Goal: Find specific page/section: Find specific page/section

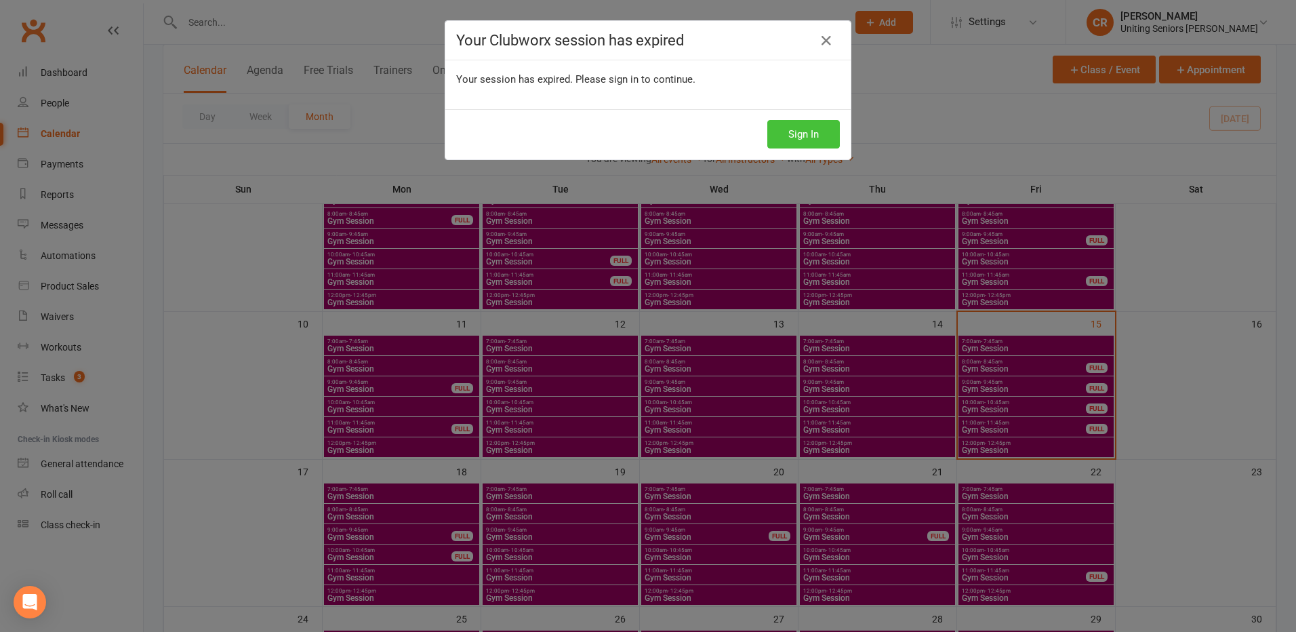
click at [815, 140] on button "Sign In" at bounding box center [803, 134] width 73 height 28
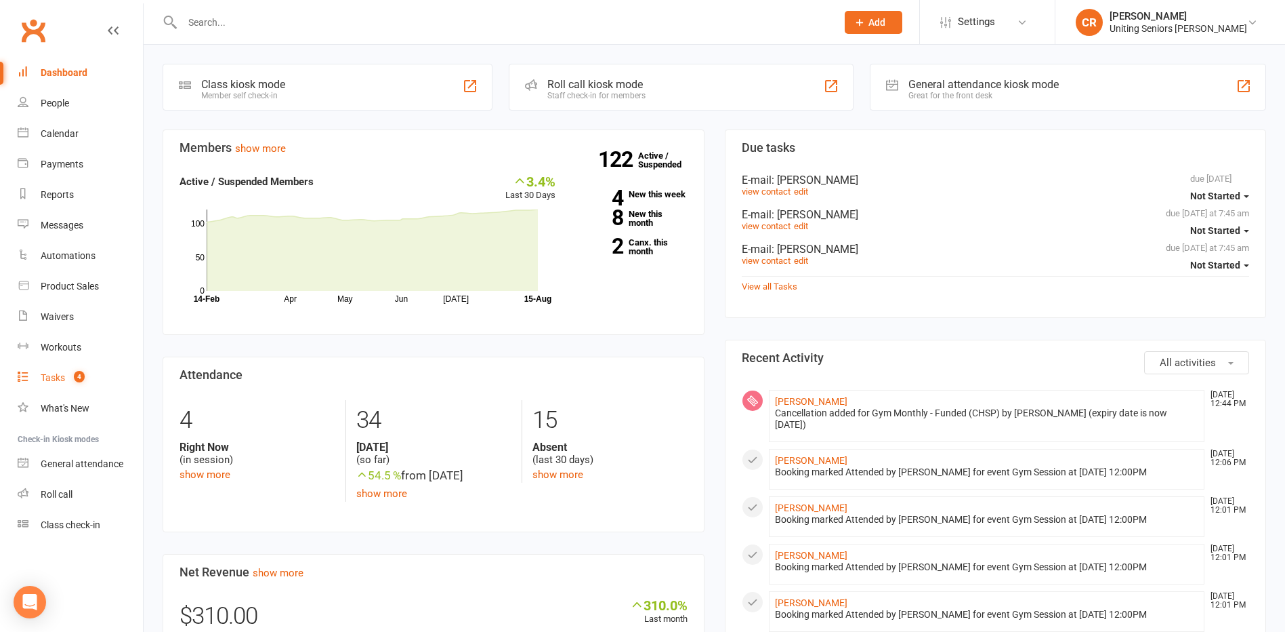
click at [74, 389] on link "Tasks 4" at bounding box center [80, 378] width 125 height 30
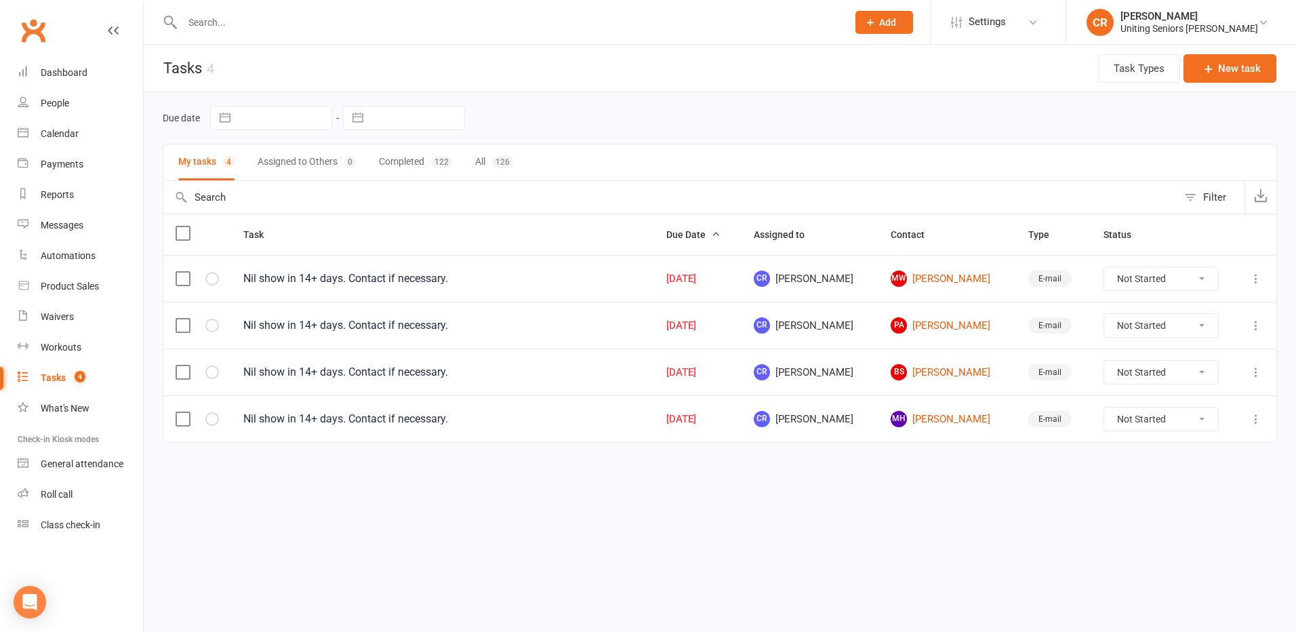
click at [245, 29] on input "text" at bounding box center [507, 22] width 659 height 19
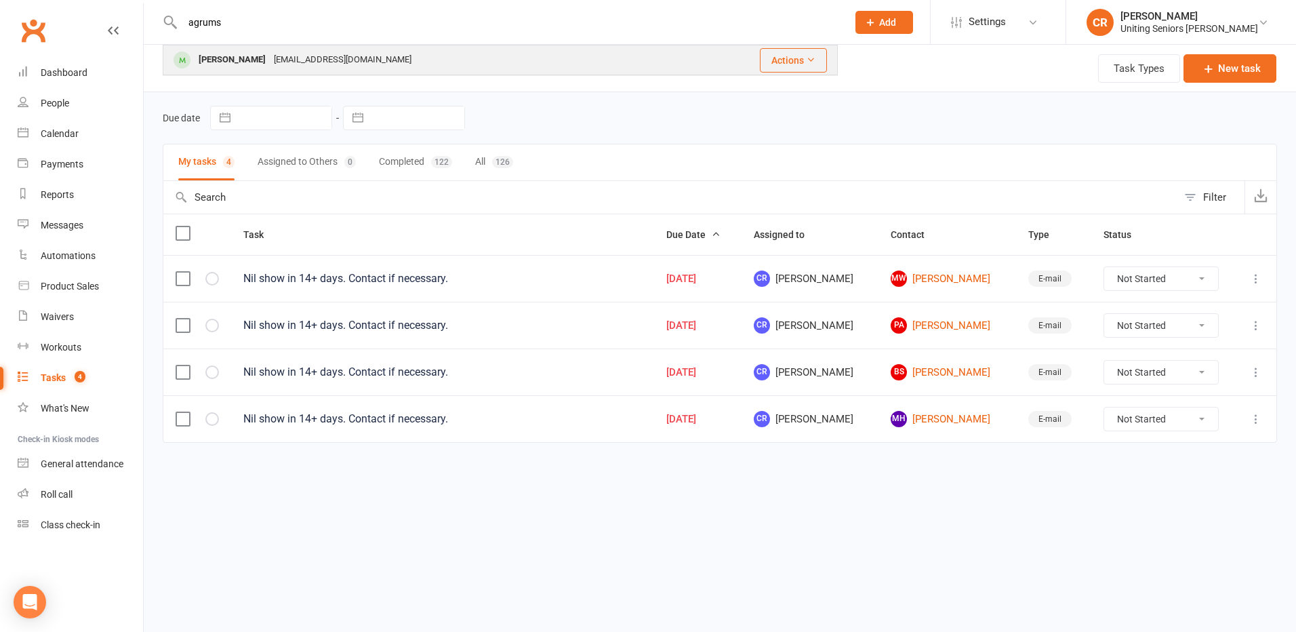
type input "agrums"
click at [243, 51] on div "Peter Agrums" at bounding box center [231, 60] width 75 height 20
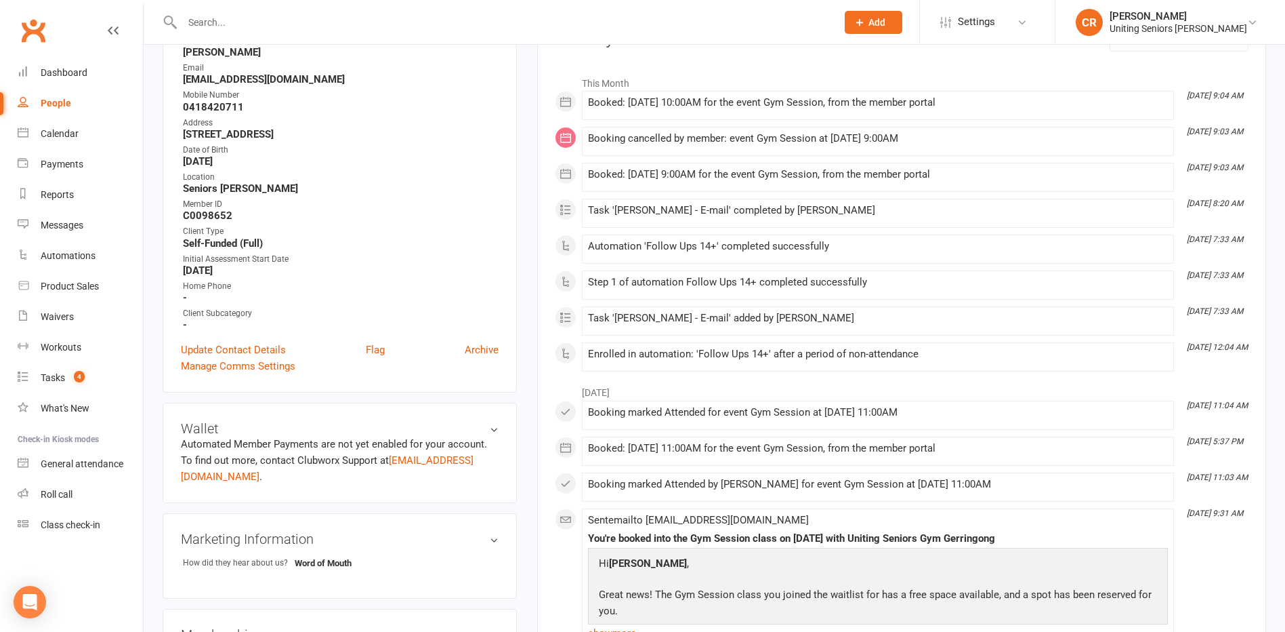
scroll to position [203, 0]
click at [43, 380] on div "Tasks" at bounding box center [53, 377] width 24 height 11
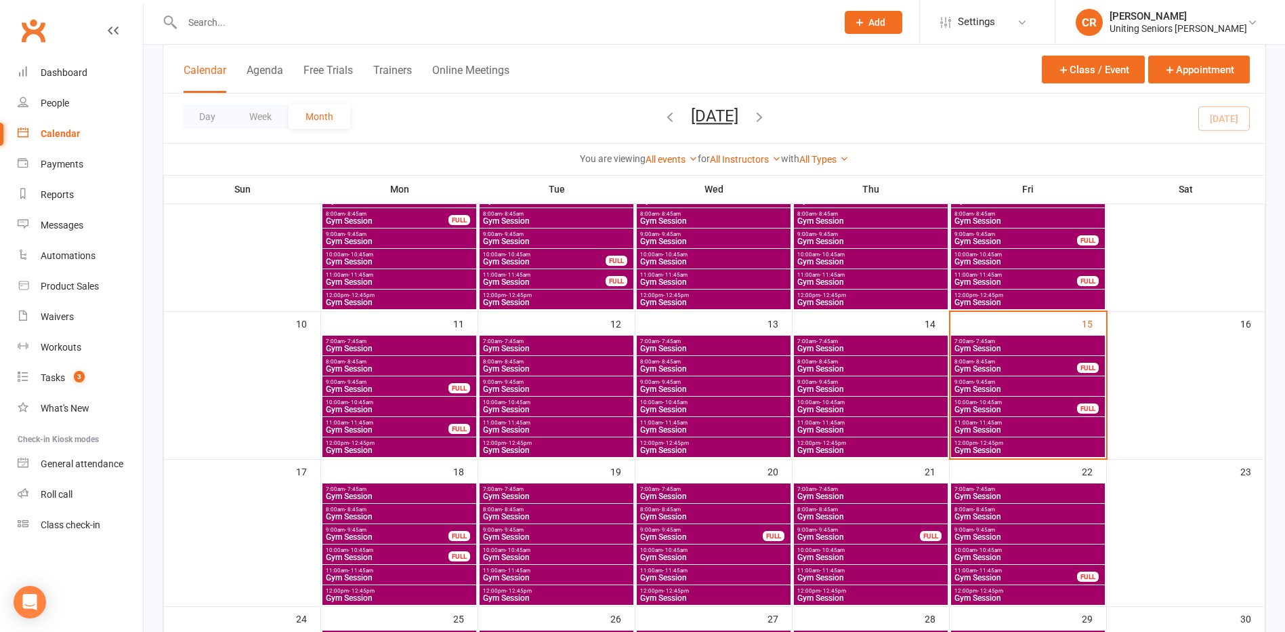
click at [313, 24] on input "text" at bounding box center [502, 22] width 649 height 19
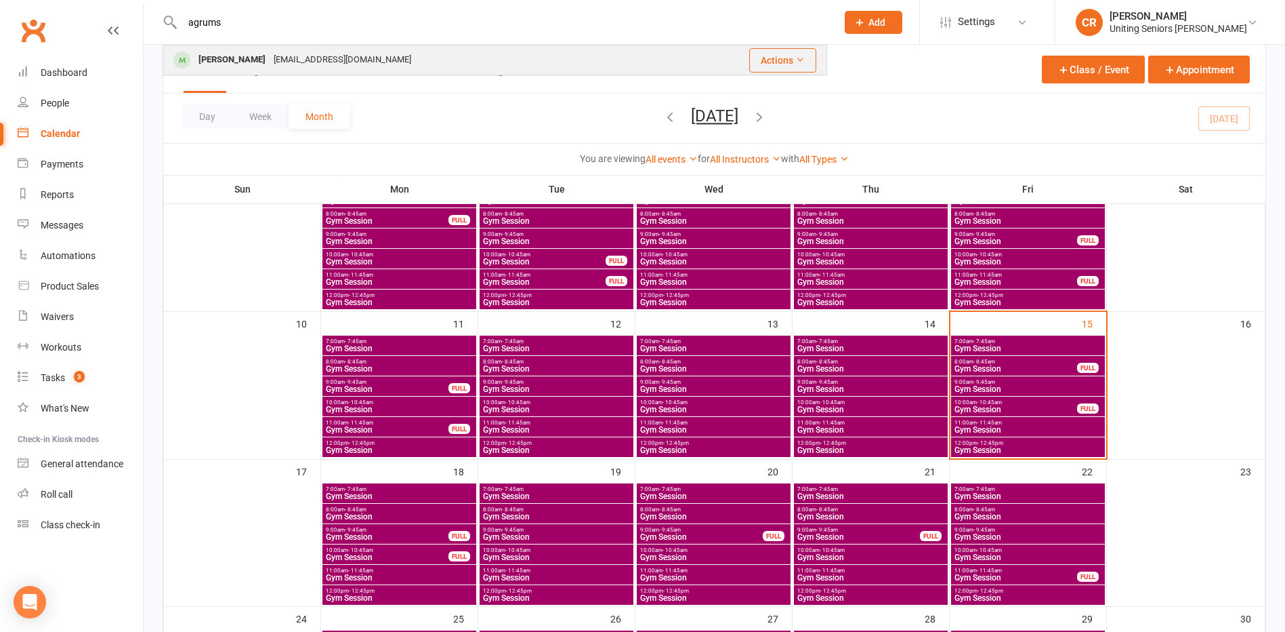
type input "agrums"
click at [305, 75] on td "Peter Agrums pagrums@ozemail.com.au" at bounding box center [418, 59] width 510 height 29
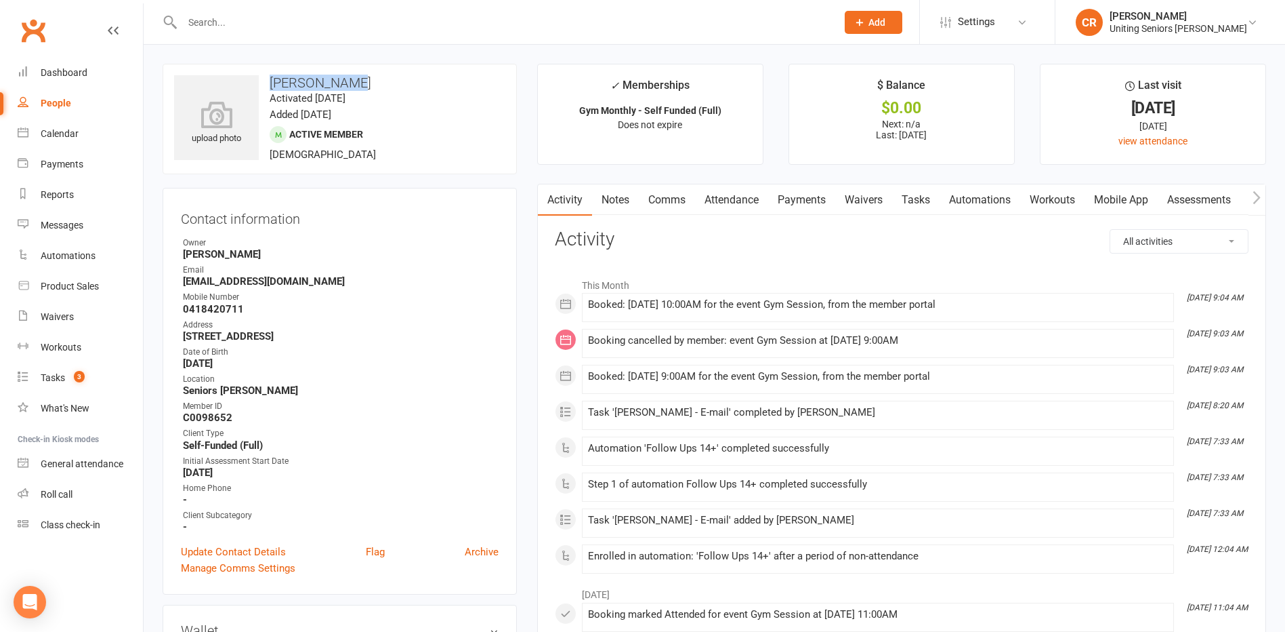
drag, startPoint x: 264, startPoint y: 81, endPoint x: 372, endPoint y: 75, distance: 107.9
click at [372, 75] on h3 "Peter Agrums" at bounding box center [339, 82] width 331 height 15
click at [220, 28] on input "text" at bounding box center [502, 22] width 649 height 19
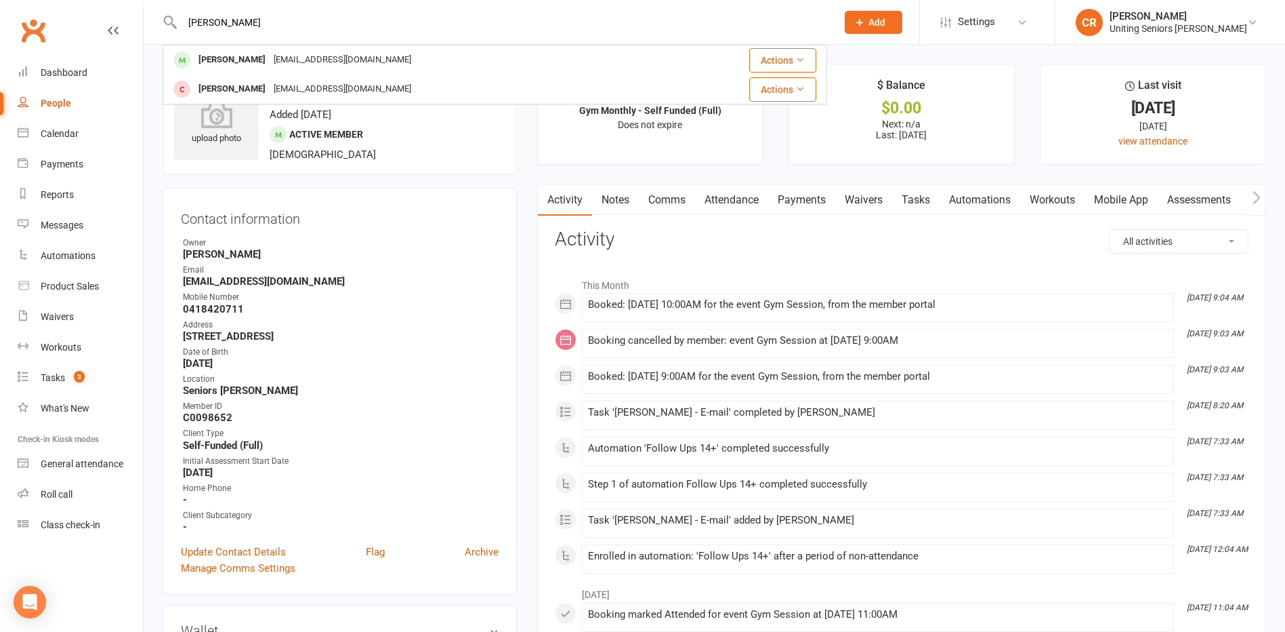
type input "greg sch"
click at [199, 65] on div "Greg Schultz" at bounding box center [231, 60] width 75 height 20
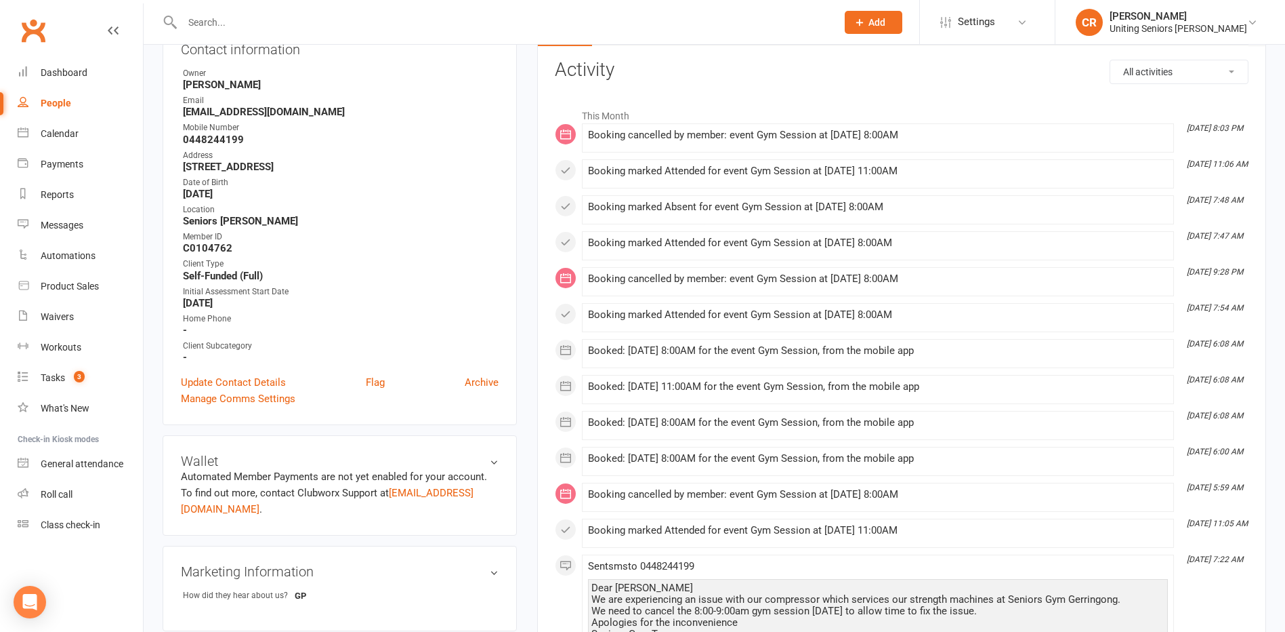
scroll to position [203, 0]
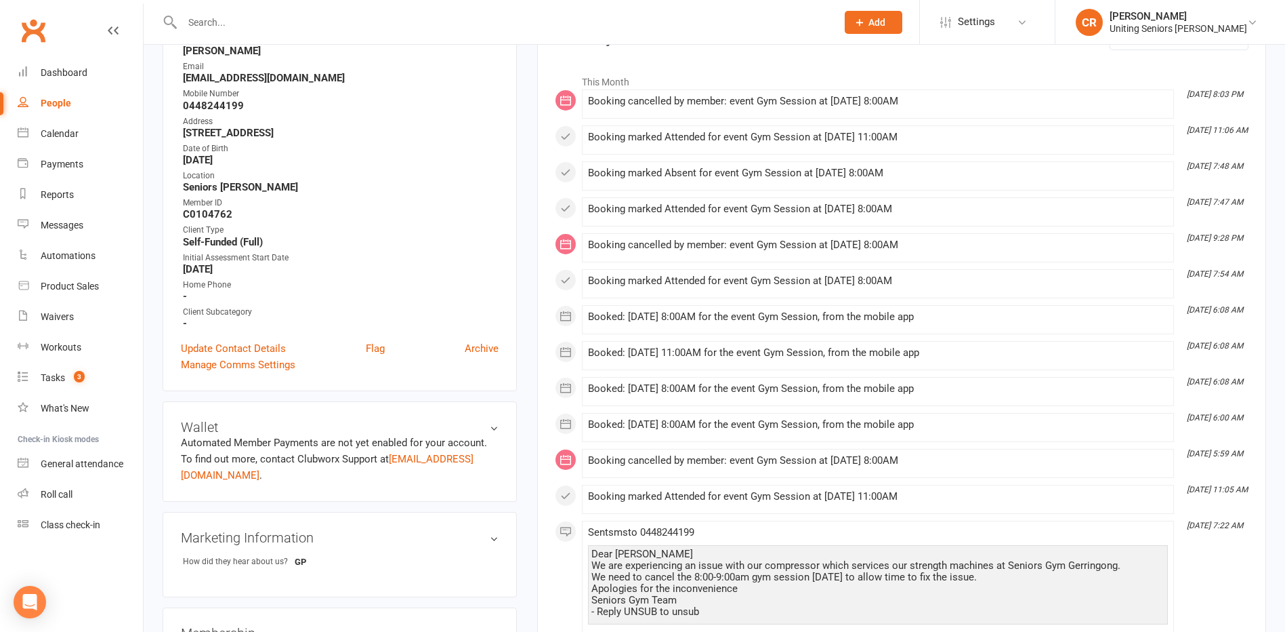
click at [965, 321] on div "Booked: 03 Sep 2025 at 8:00AM for the event Gym Session, from the mobile app" at bounding box center [878, 317] width 580 height 12
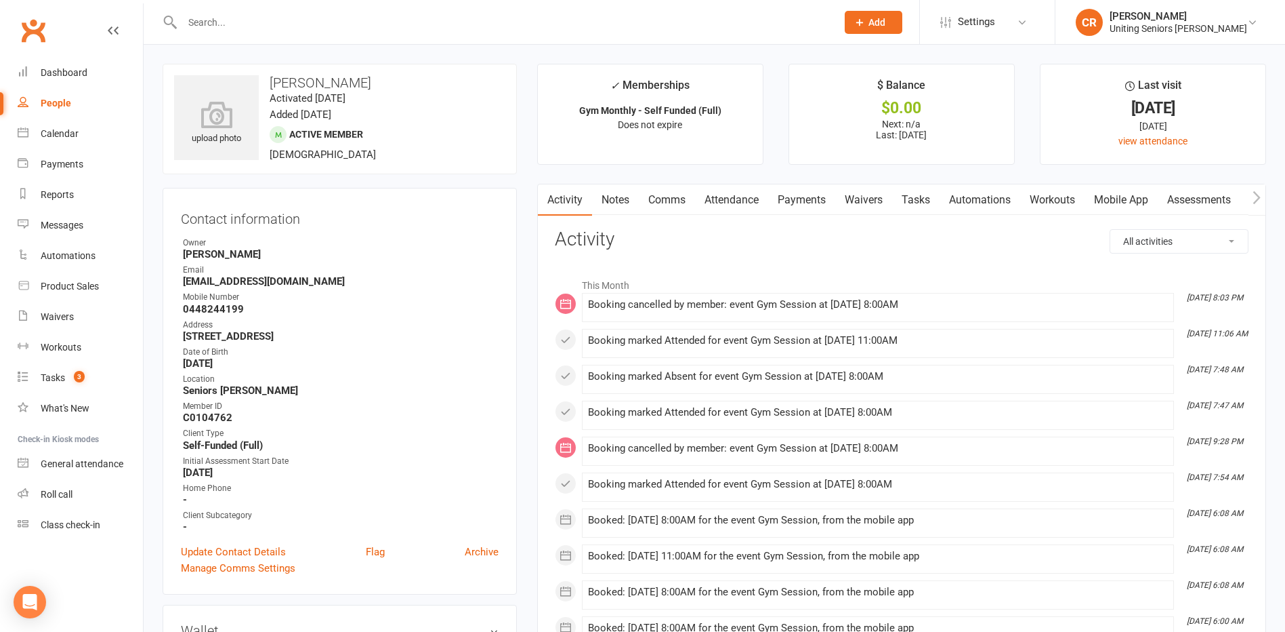
click at [729, 203] on link "Attendance" at bounding box center [731, 199] width 73 height 31
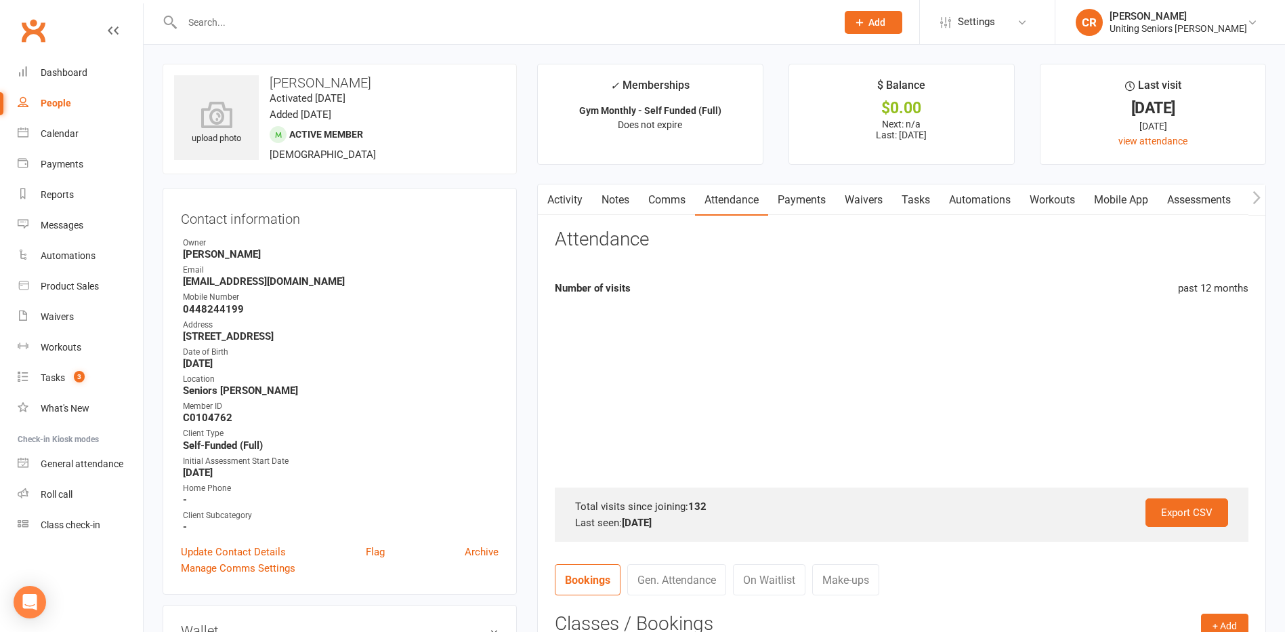
scroll to position [339, 0]
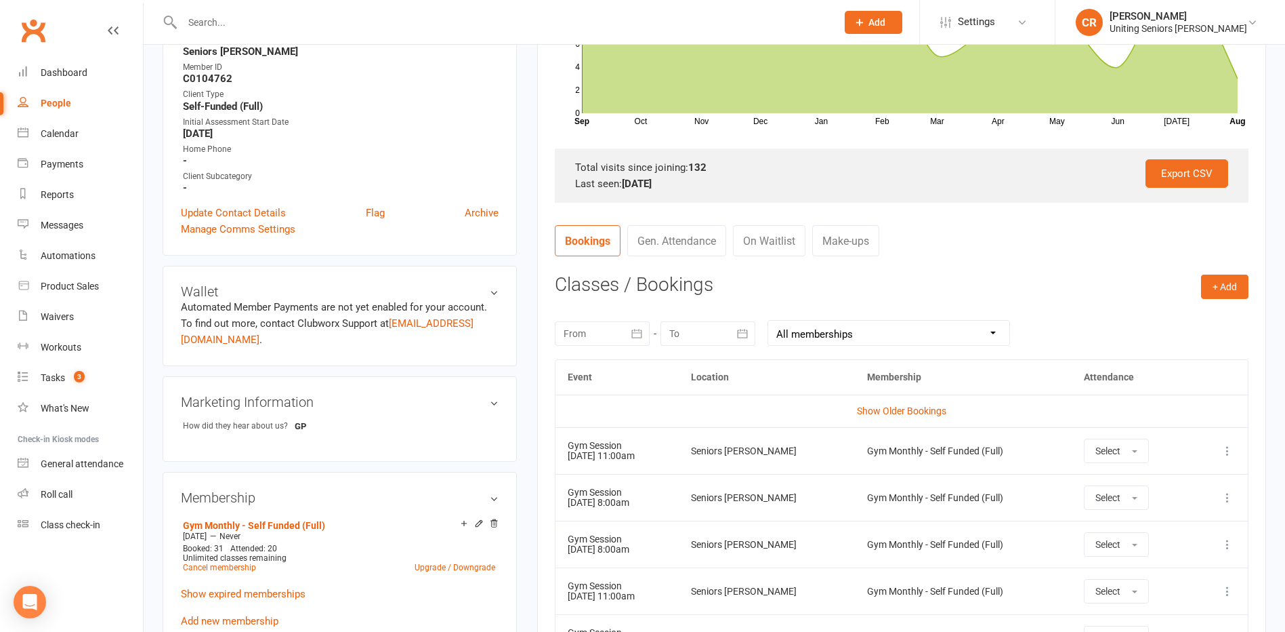
click at [732, 534] on td "Seniors Gym Gerringong" at bounding box center [767, 543] width 176 height 47
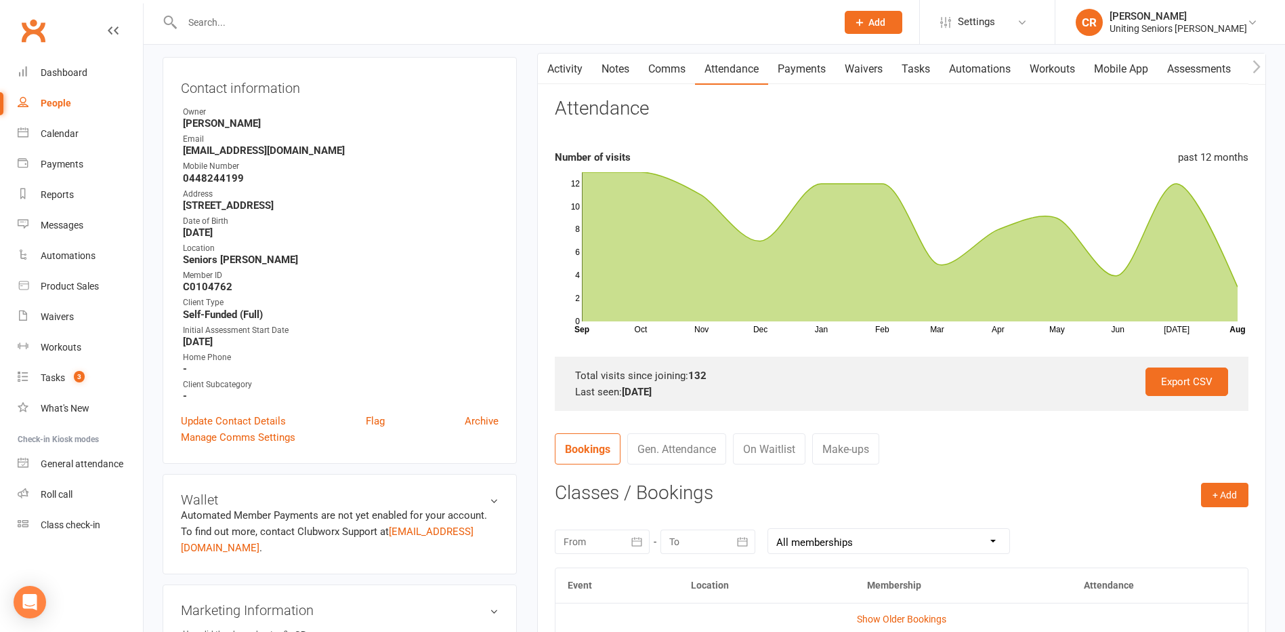
scroll to position [0, 0]
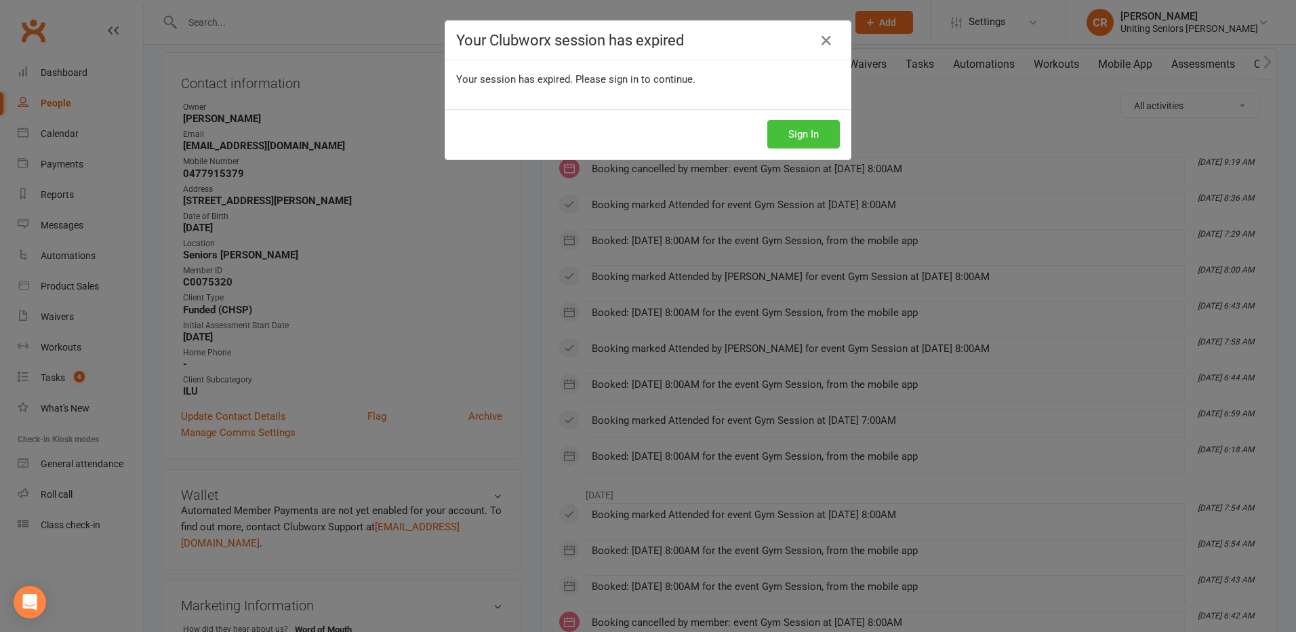
click at [786, 126] on button "Sign In" at bounding box center [803, 134] width 73 height 28
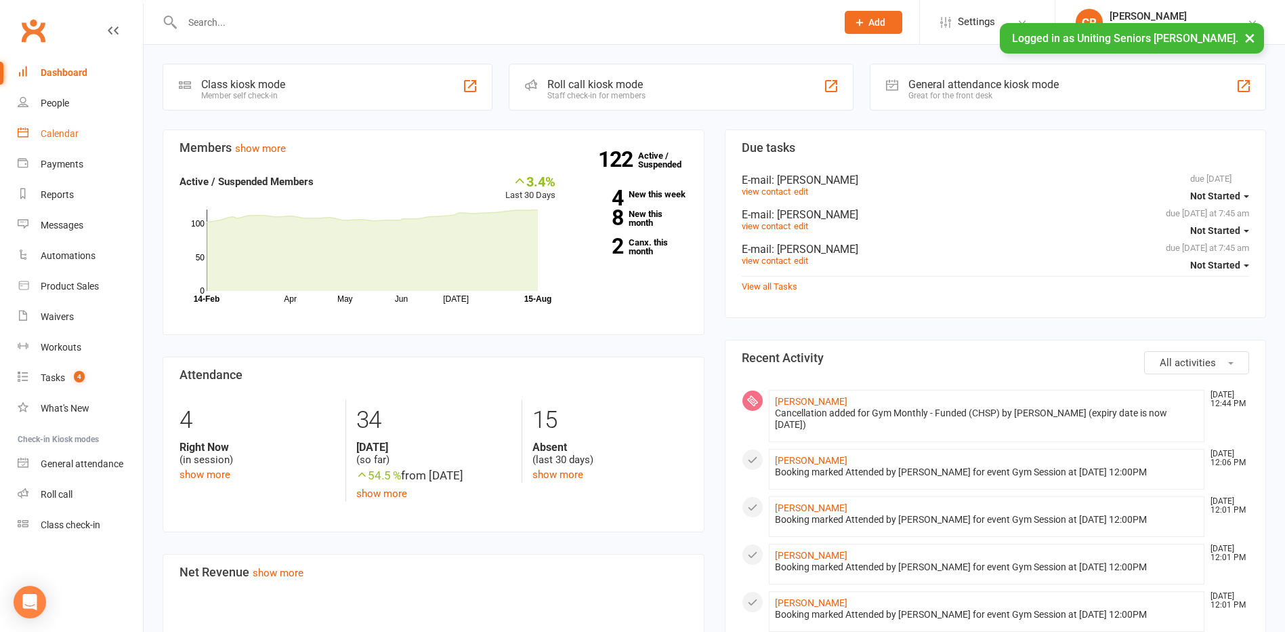
click at [58, 129] on div "Calendar" at bounding box center [60, 133] width 38 height 11
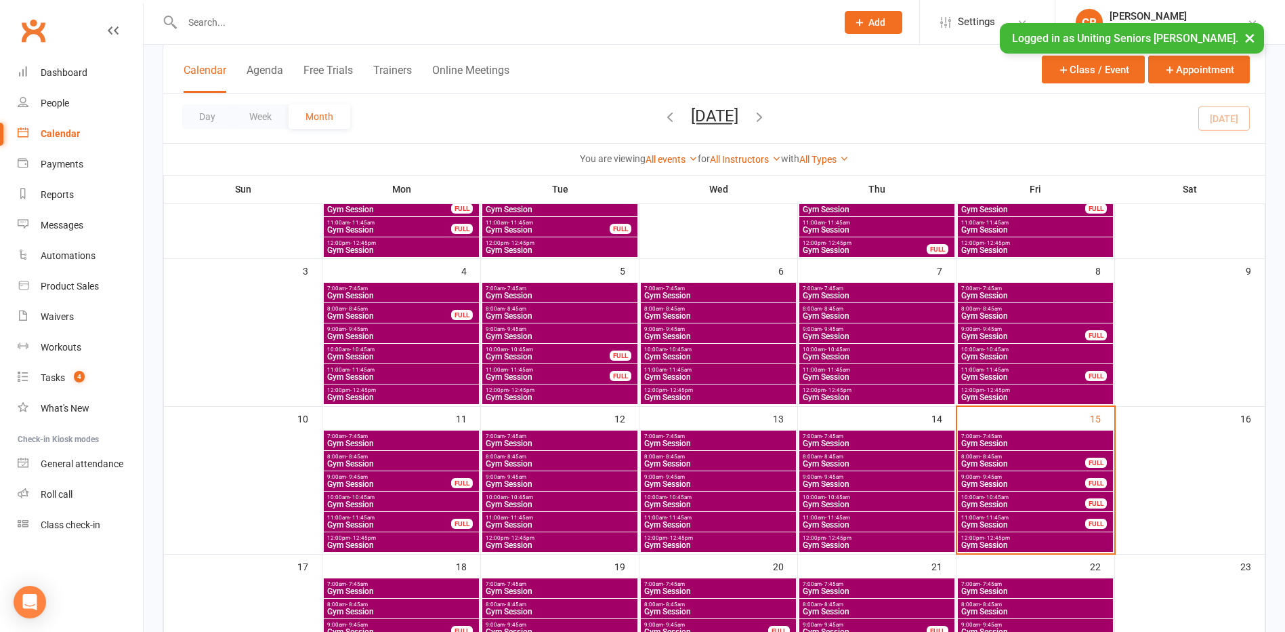
scroll to position [339, 0]
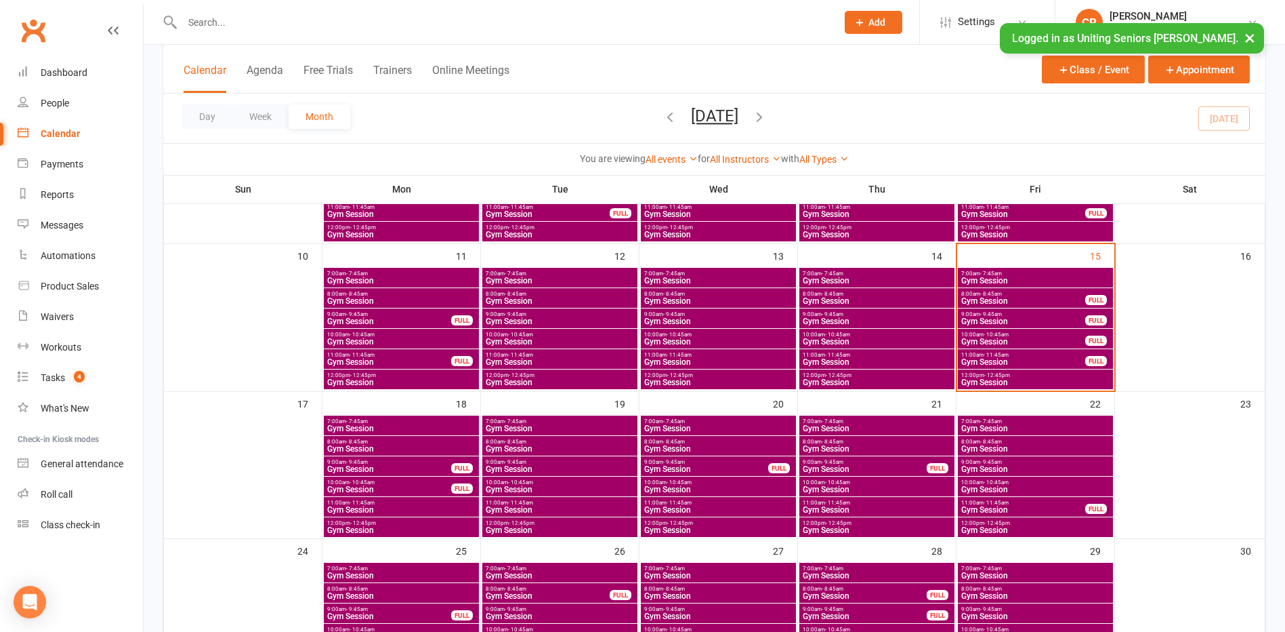
click at [1008, 388] on div "12:00pm - 12:45pm Gym Session" at bounding box center [1035, 379] width 155 height 20
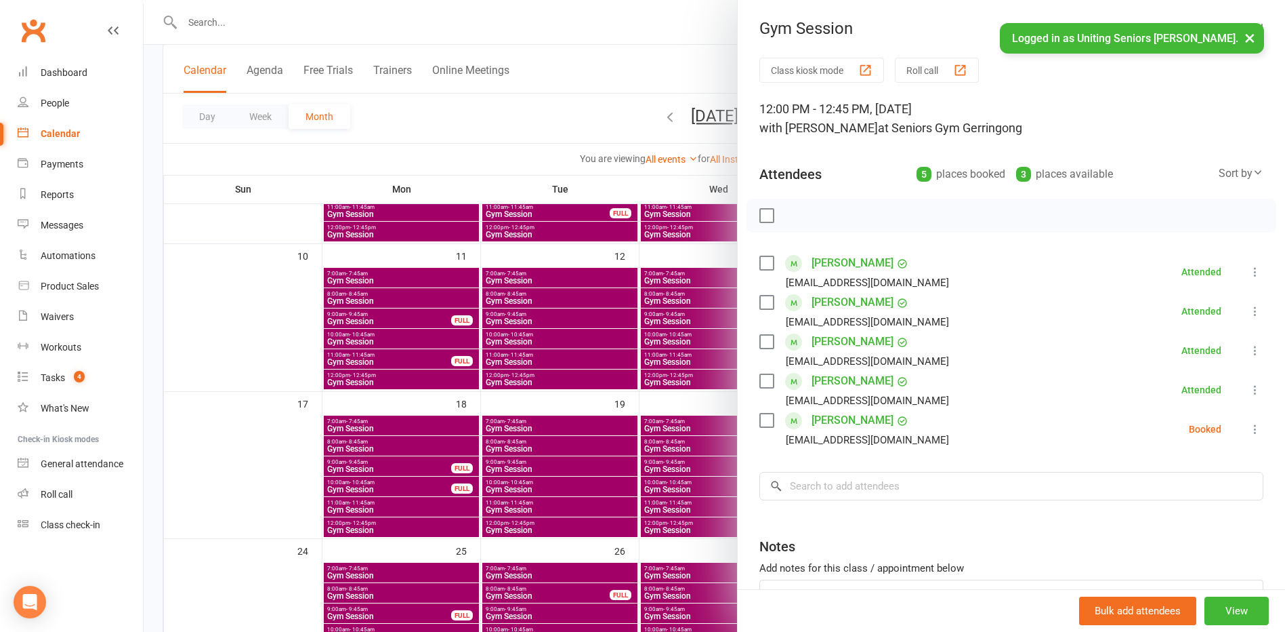
click at [767, 423] on label at bounding box center [767, 420] width 14 height 14
click at [821, 218] on icon "button" at bounding box center [825, 215] width 15 height 15
